Goal: Navigation & Orientation: Understand site structure

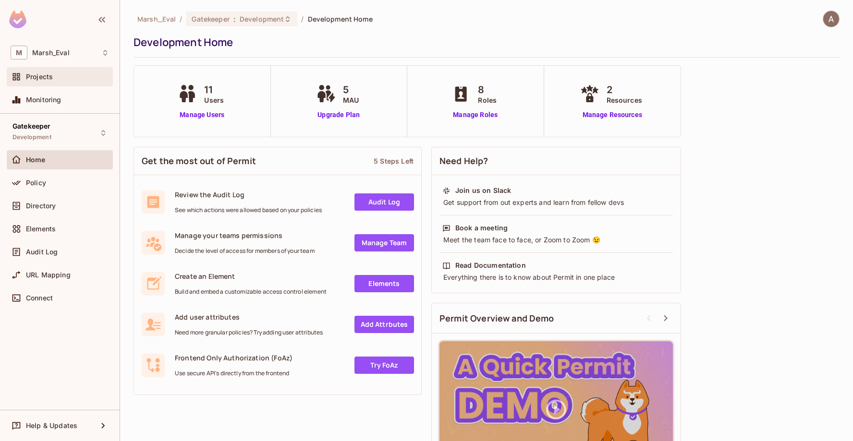
click at [35, 76] on span "Projects" at bounding box center [39, 77] width 27 height 8
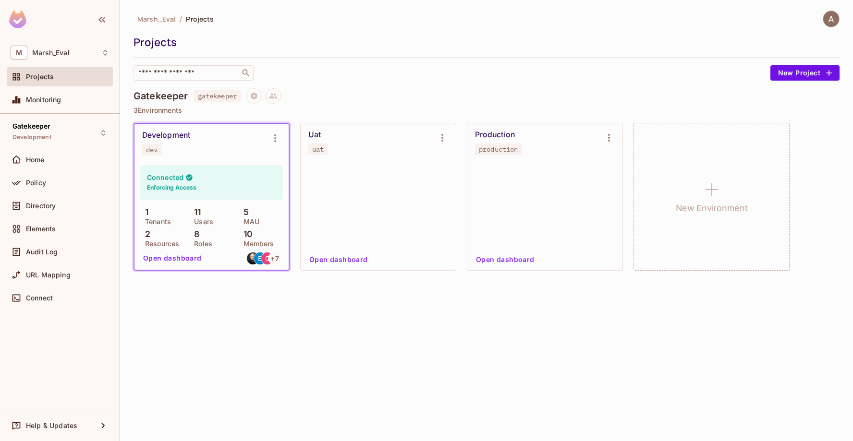
click at [221, 154] on div "Development dev" at bounding box center [203, 143] width 123 height 25
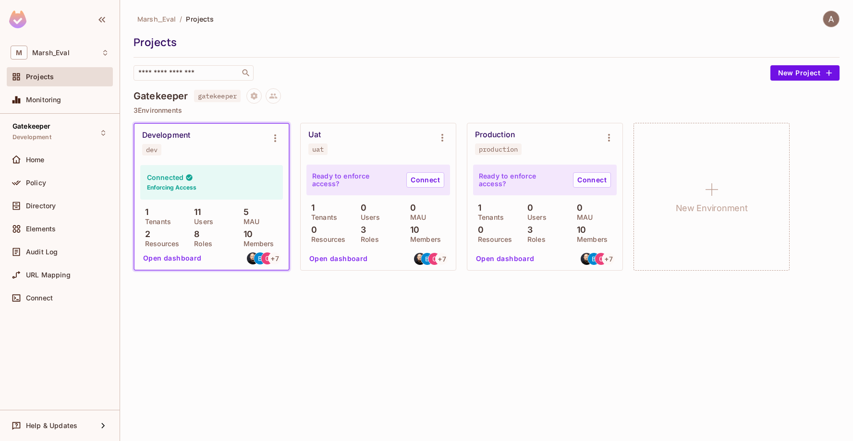
click at [182, 257] on button "Open dashboard" at bounding box center [172, 258] width 66 height 15
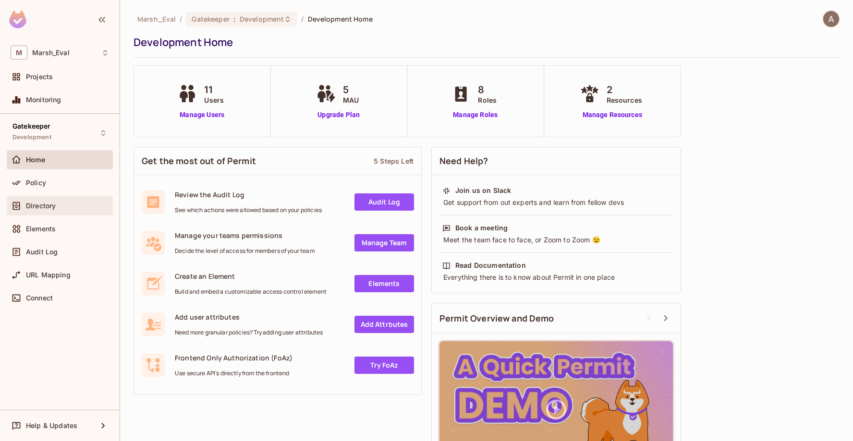
click at [44, 207] on span "Directory" at bounding box center [41, 206] width 30 height 8
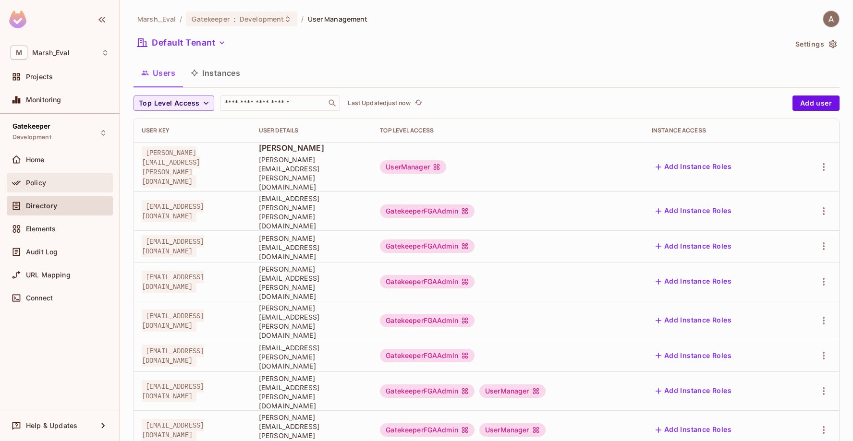
click at [40, 182] on span "Policy" at bounding box center [36, 183] width 20 height 8
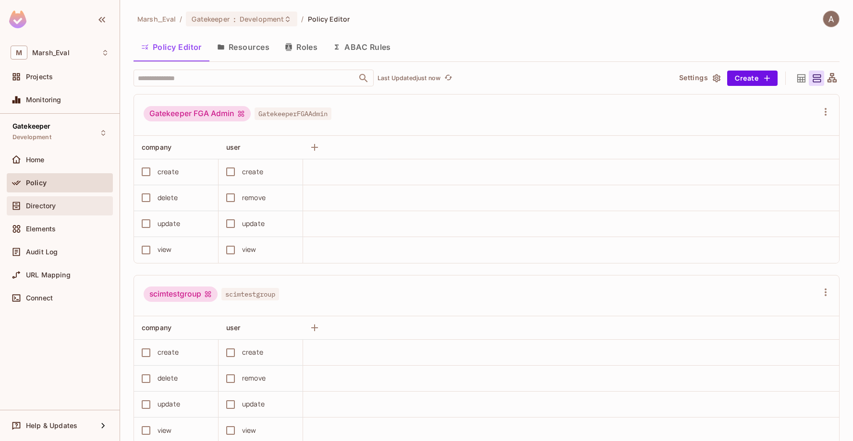
click at [39, 209] on span "Directory" at bounding box center [41, 206] width 30 height 8
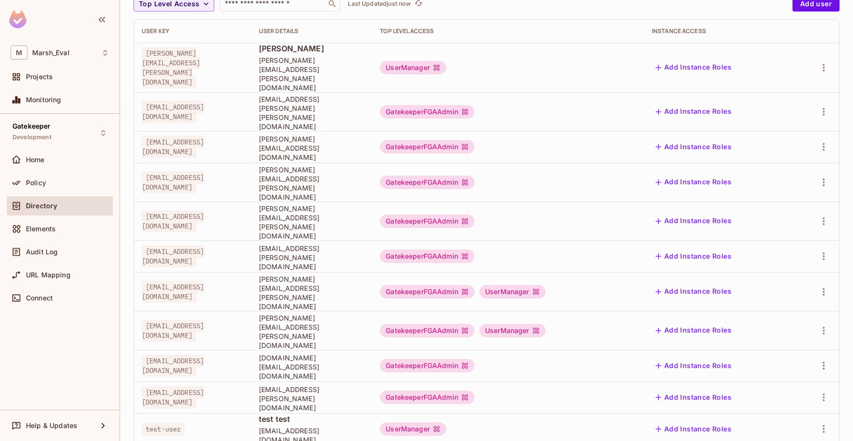
scroll to position [103, 0]
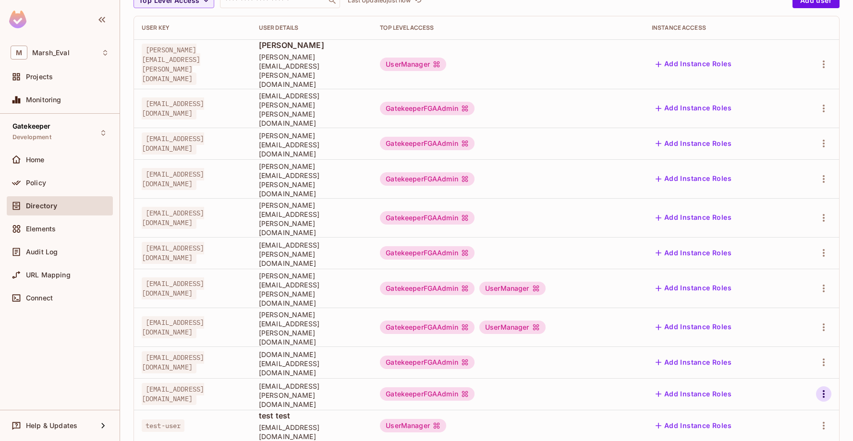
click at [824, 390] on icon "button" at bounding box center [824, 394] width 2 height 8
click at [46, 349] on div at bounding box center [426, 220] width 853 height 441
click at [46, 223] on div "Elements" at bounding box center [60, 229] width 98 height 12
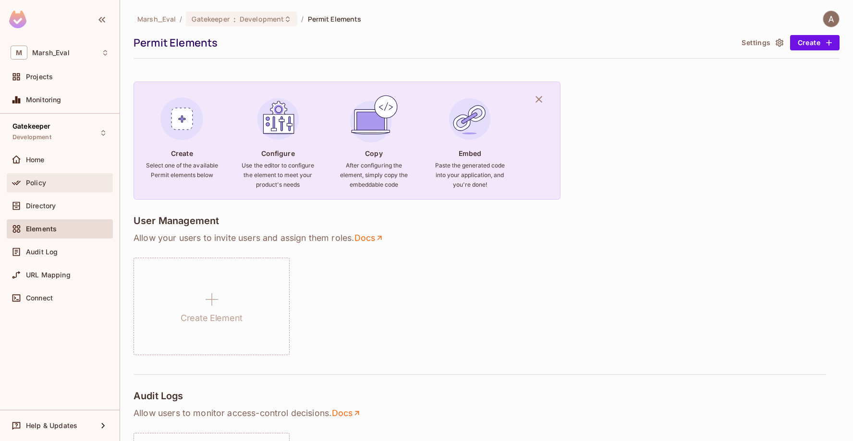
click at [49, 186] on div "Policy" at bounding box center [67, 183] width 83 height 8
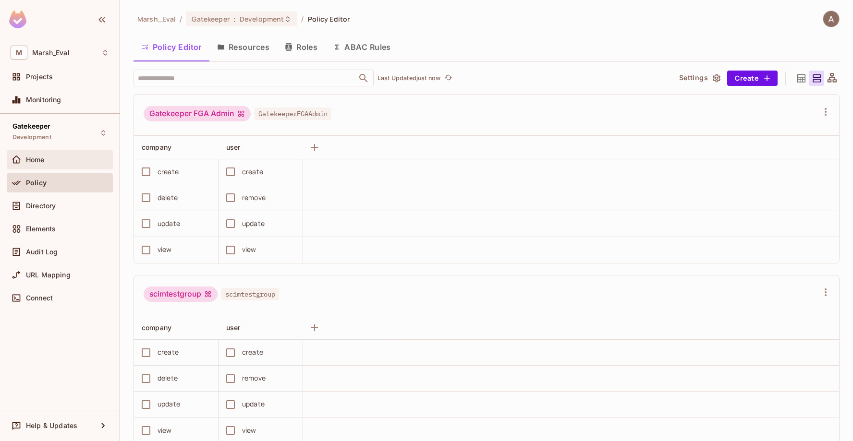
click at [50, 162] on div "Home" at bounding box center [67, 160] width 83 height 8
